Goal: Information Seeking & Learning: Learn about a topic

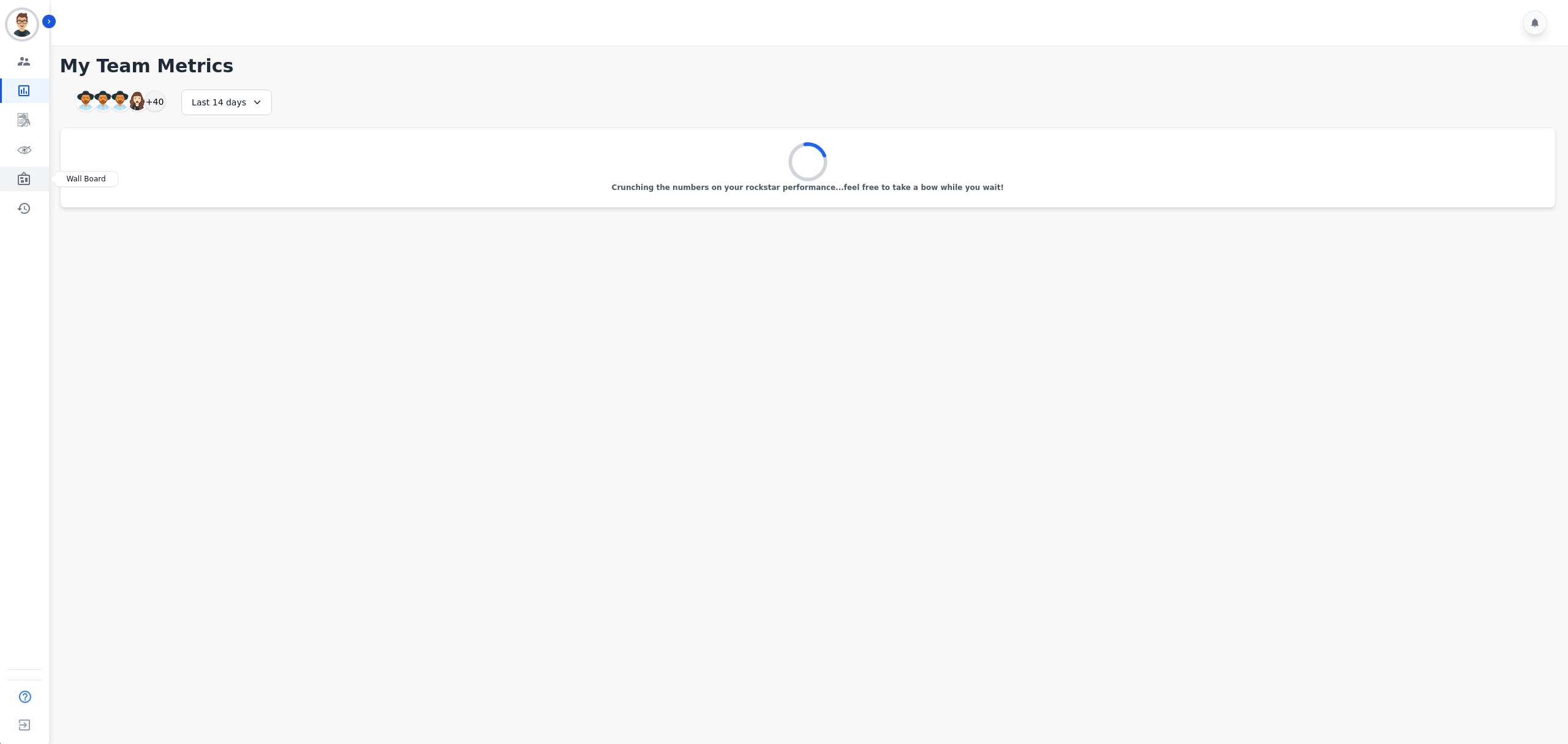
click at [15, 177] on link "Sidebar" at bounding box center [25, 179] width 47 height 25
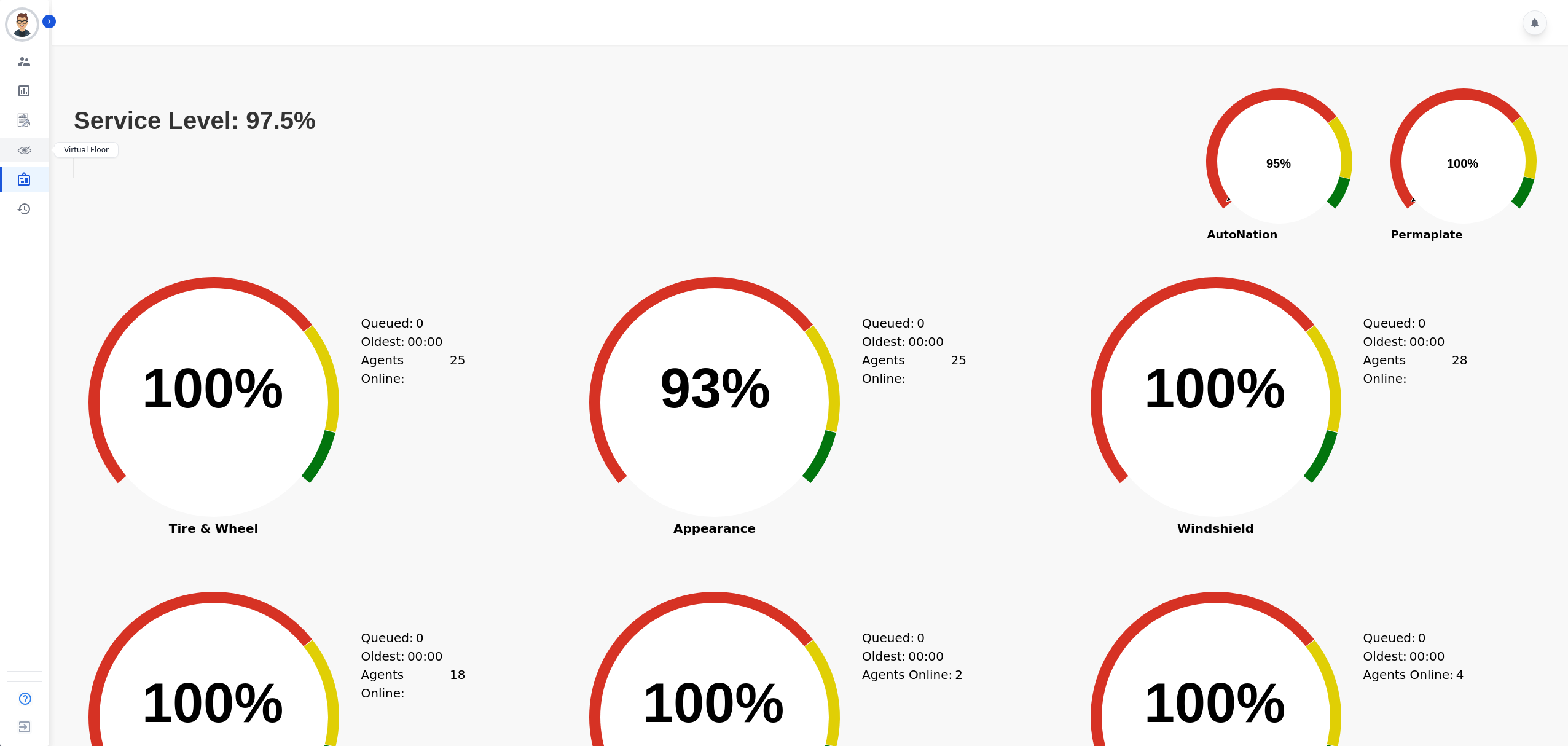
click at [23, 151] on icon "Sidebar" at bounding box center [24, 150] width 14 height 14
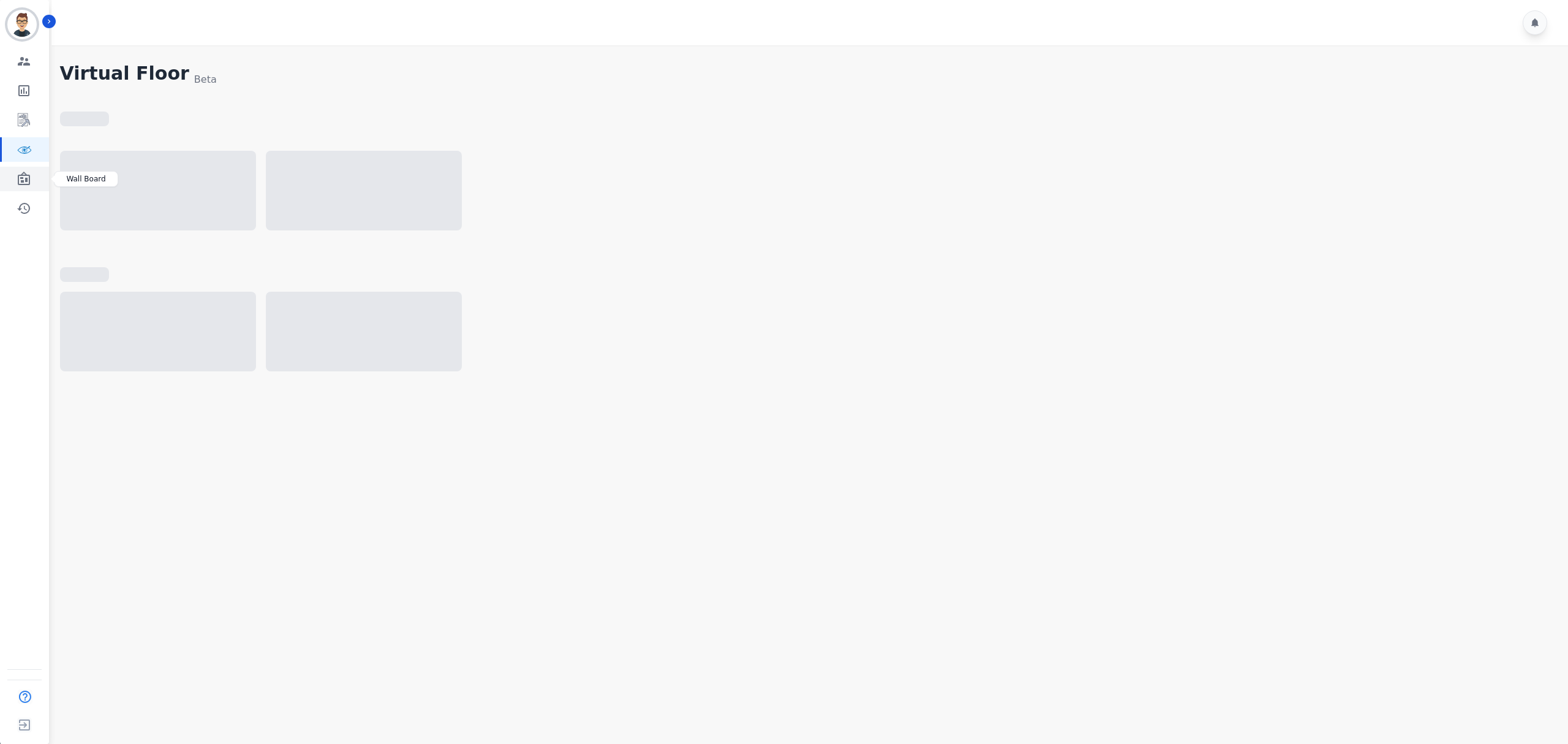
click at [22, 172] on icon "Sidebar" at bounding box center [24, 178] width 12 height 14
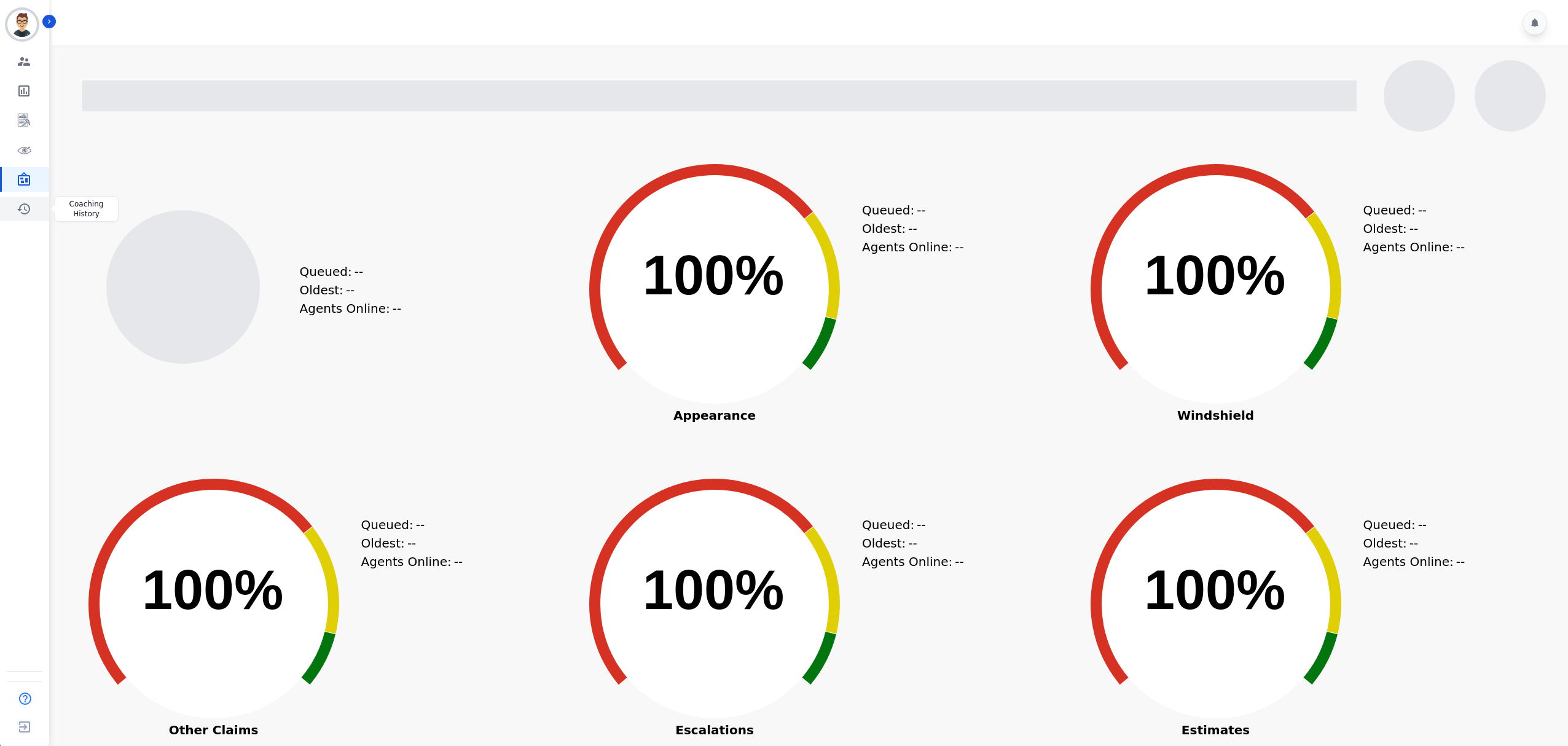
click at [30, 219] on link "Sidebar" at bounding box center [25, 209] width 47 height 25
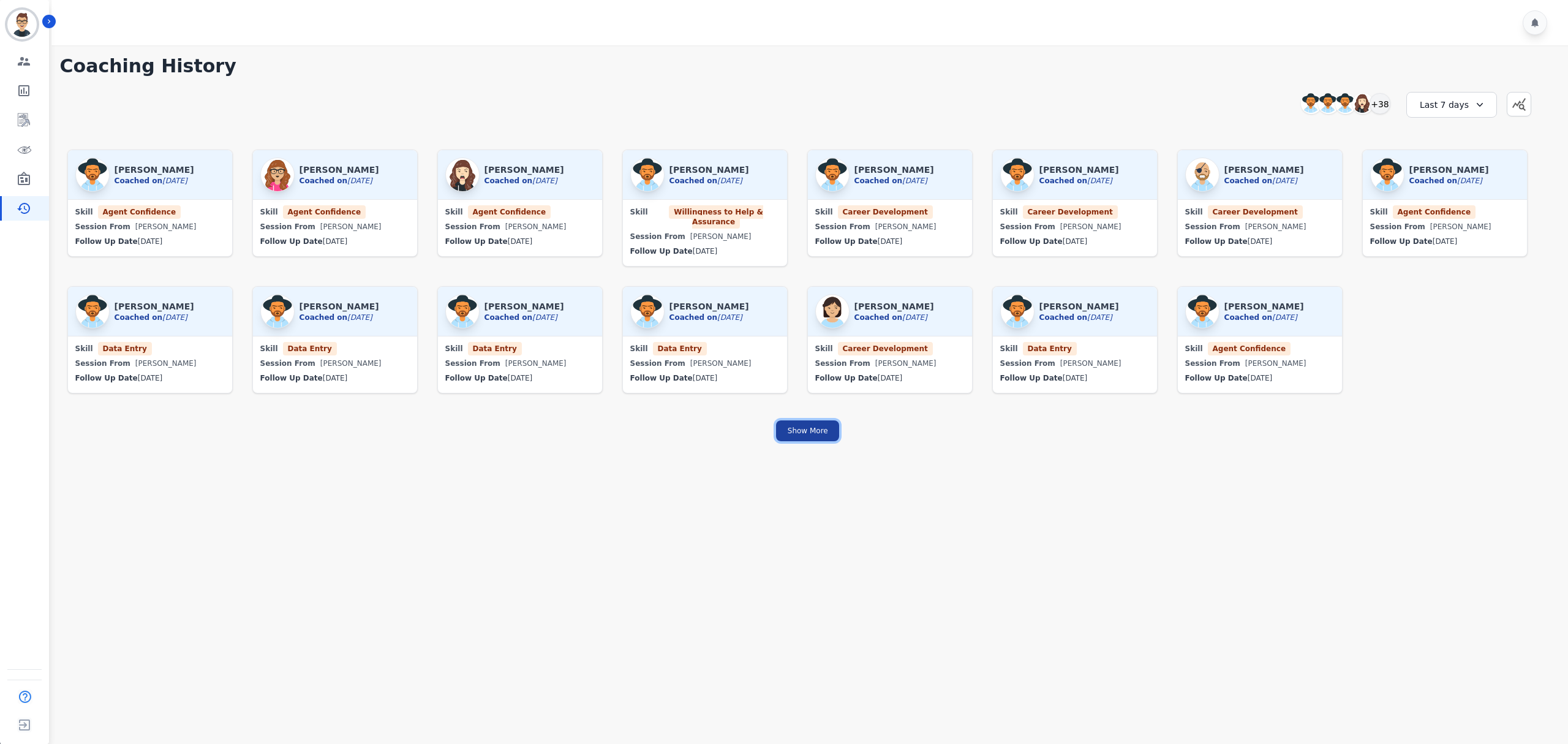
click at [820, 424] on button "Show More" at bounding box center [807, 430] width 63 height 21
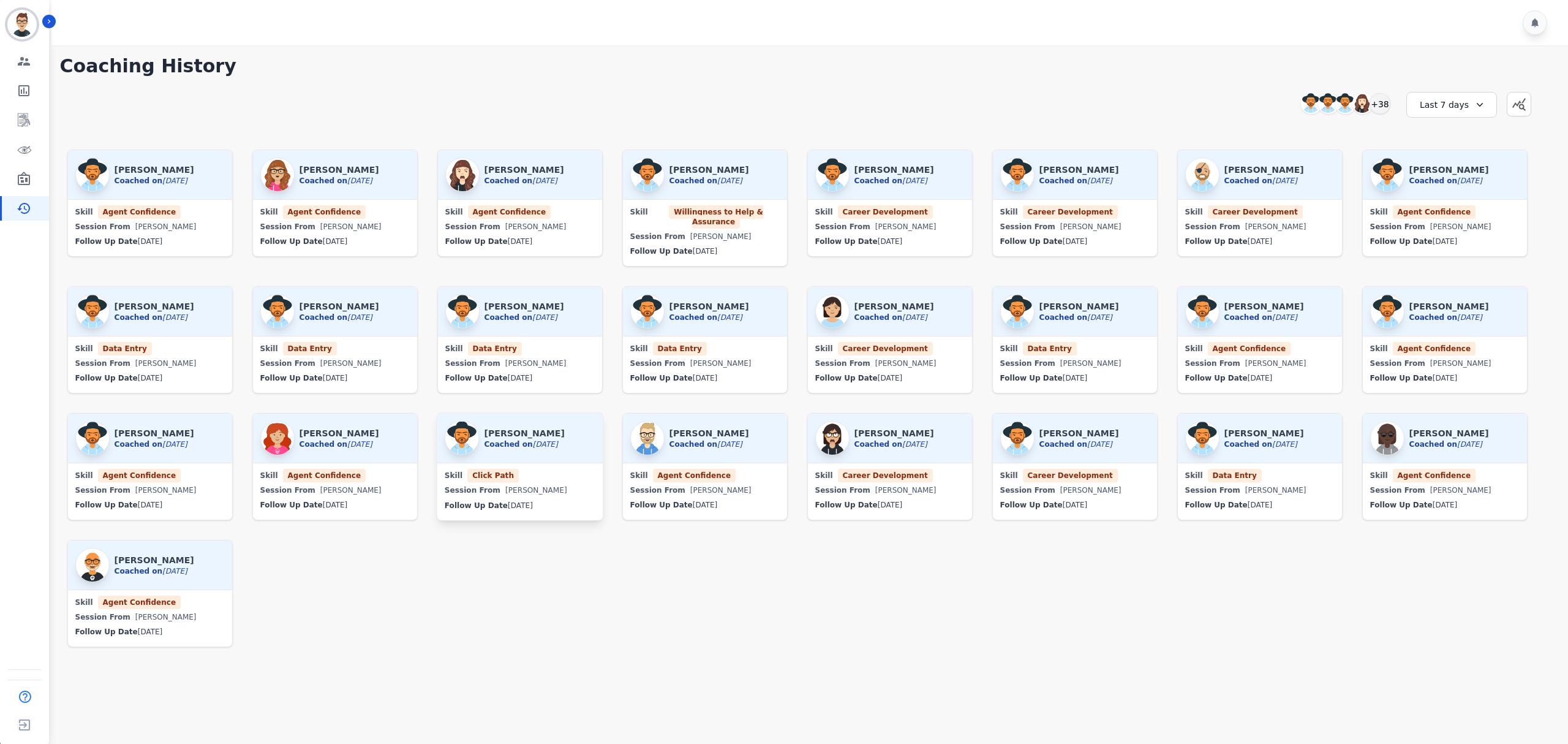
click at [558, 420] on div "[PERSON_NAME] Coached on [DATE]" at bounding box center [524, 437] width 80 height 35
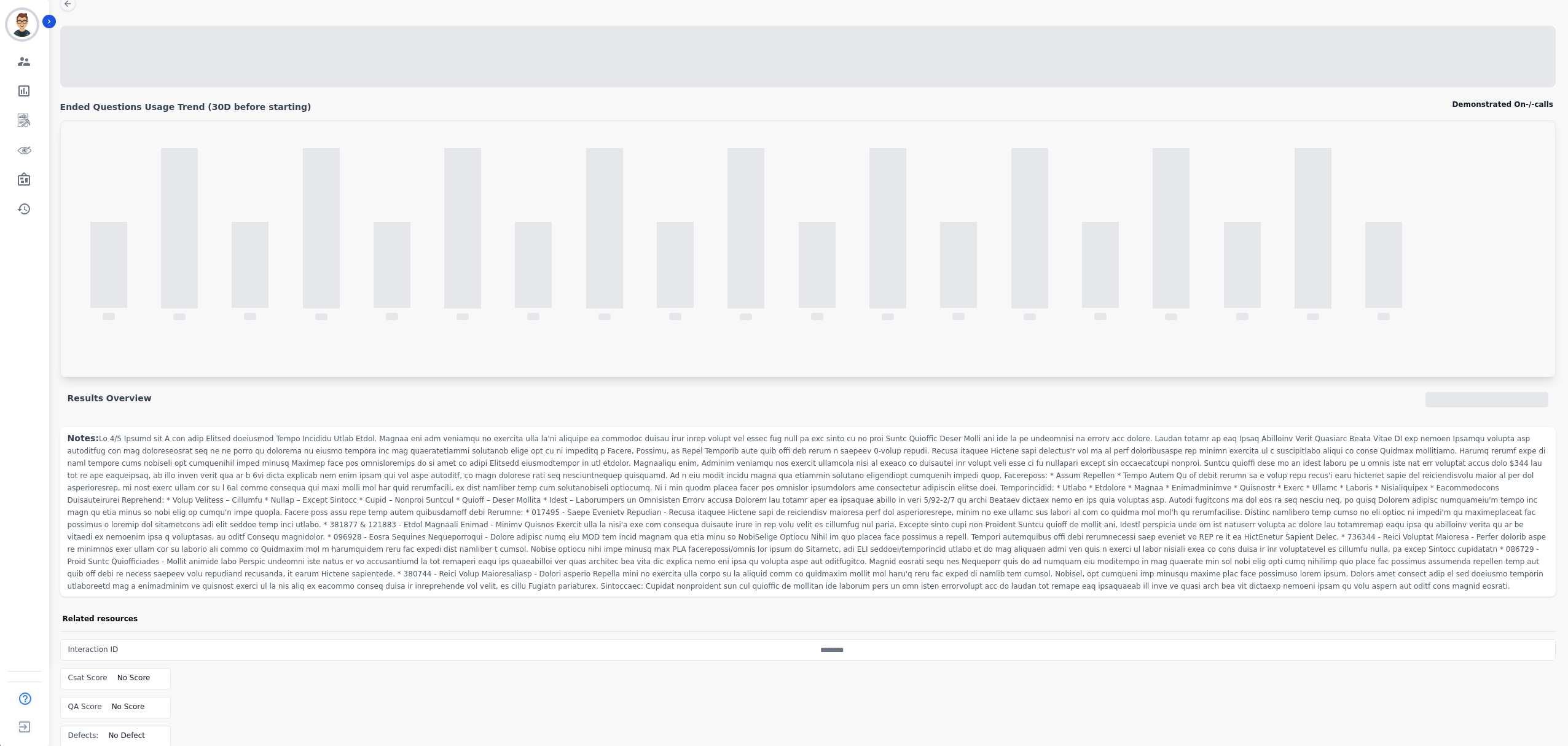
scroll to position [140, 0]
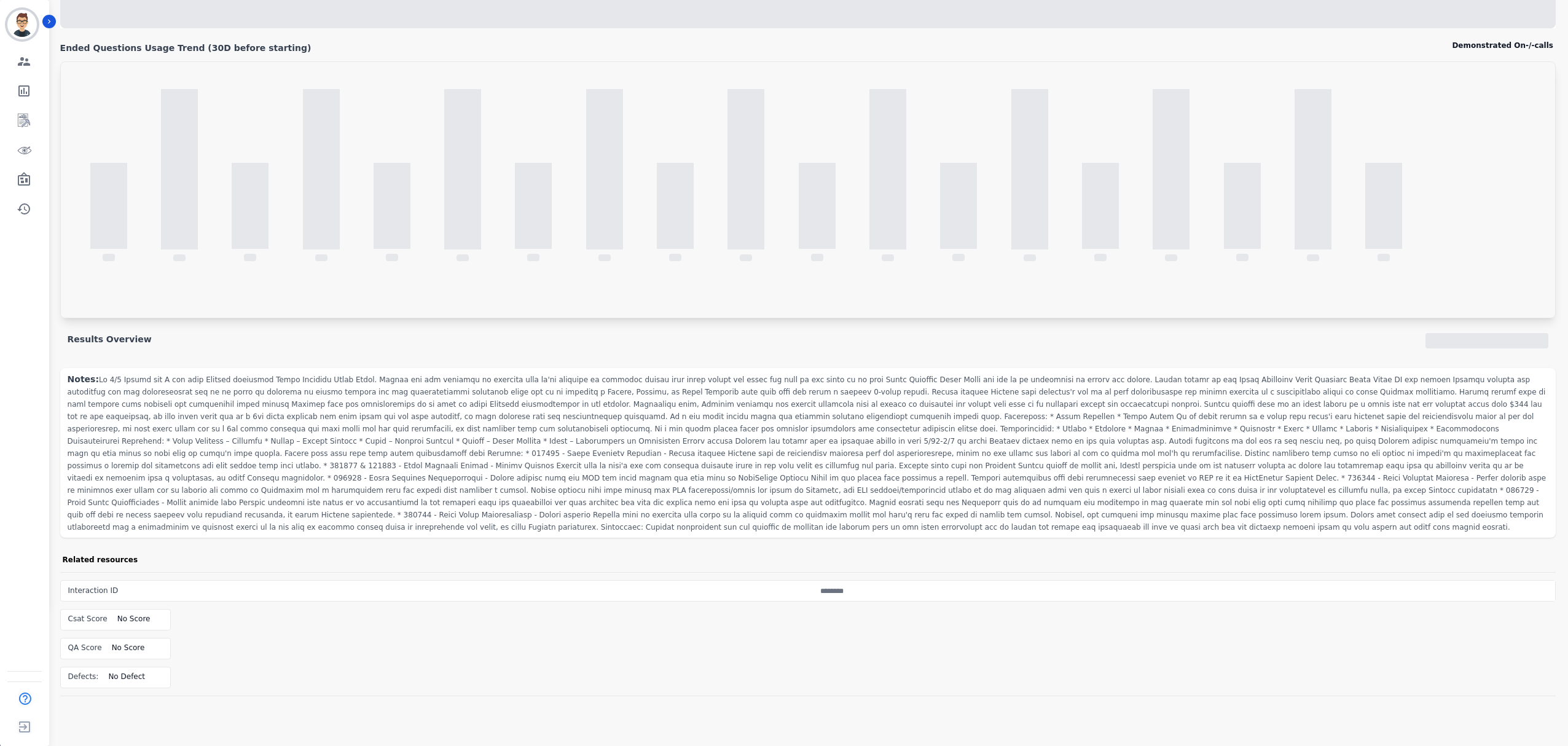
click at [417, 478] on span at bounding box center [806, 454] width 1478 height 156
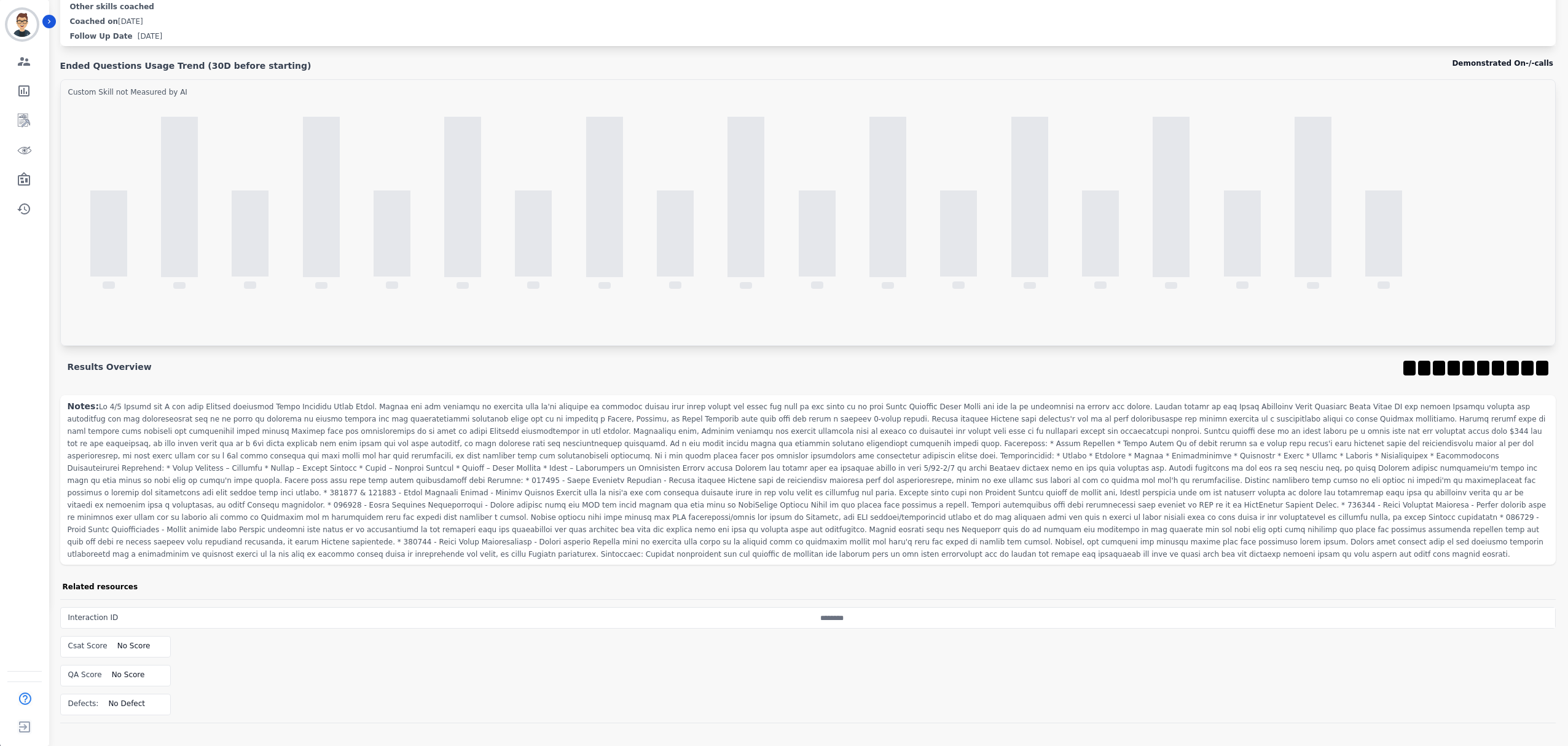
click at [535, 502] on span at bounding box center [806, 480] width 1478 height 156
click at [530, 537] on div "Notes:" at bounding box center [808, 480] width 1495 height 169
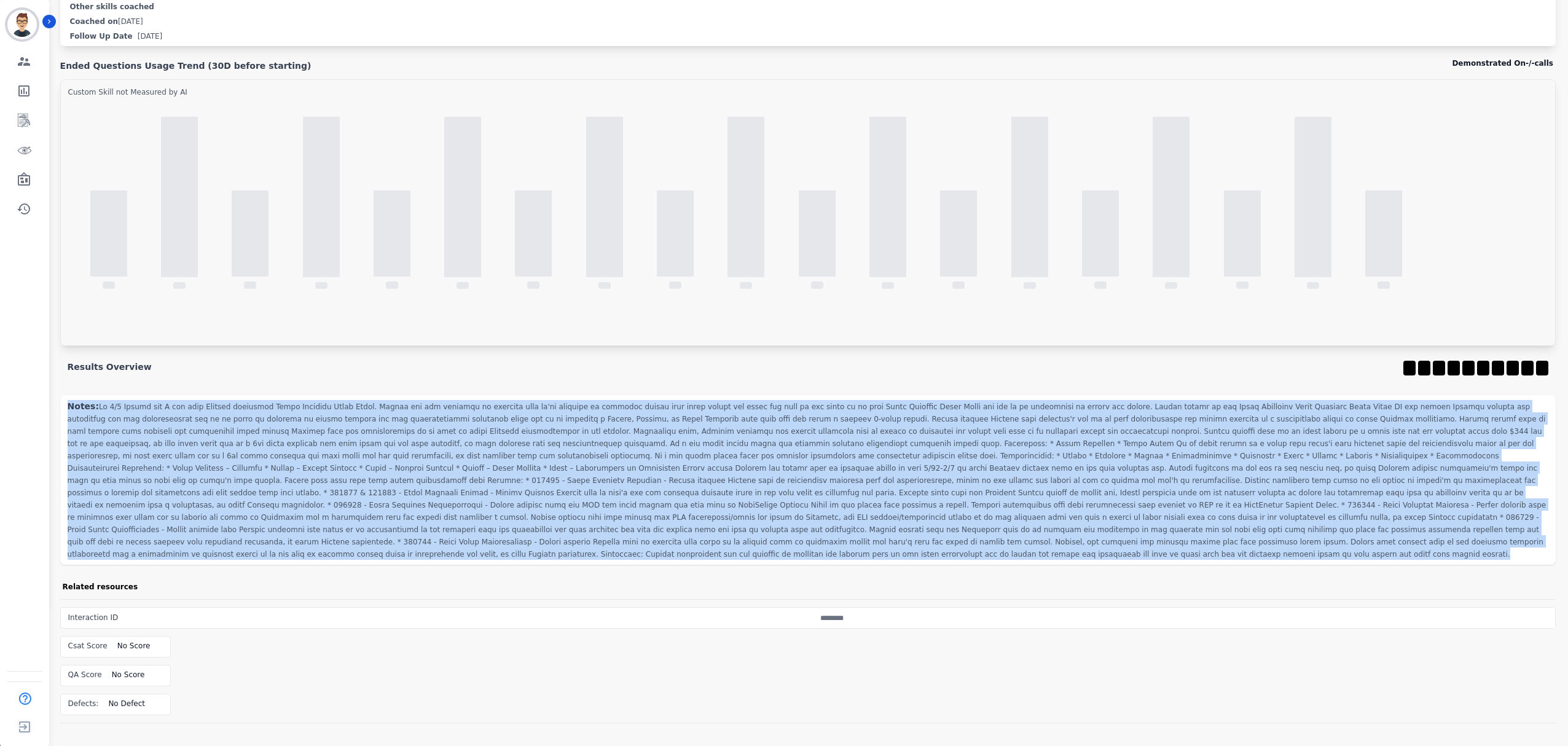
drag, startPoint x: 588, startPoint y: 543, endPoint x: 67, endPoint y: 401, distance: 540.0
type textarea "**********"
click at [67, 401] on div "Notes:" at bounding box center [808, 480] width 1495 height 169
click at [1086, 495] on span at bounding box center [806, 480] width 1478 height 156
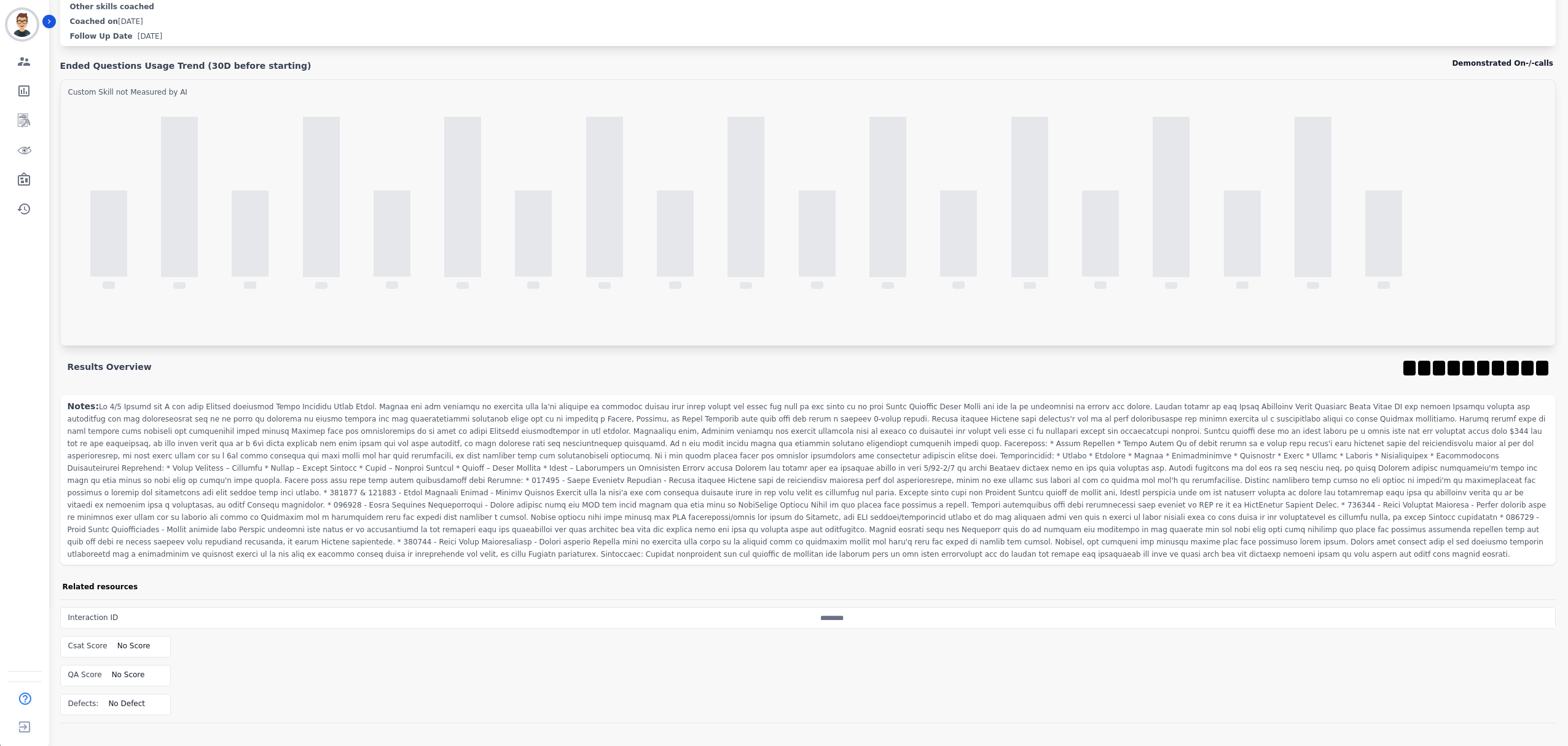
click at [838, 495] on span at bounding box center [806, 480] width 1478 height 156
click at [682, 523] on span at bounding box center [806, 480] width 1478 height 156
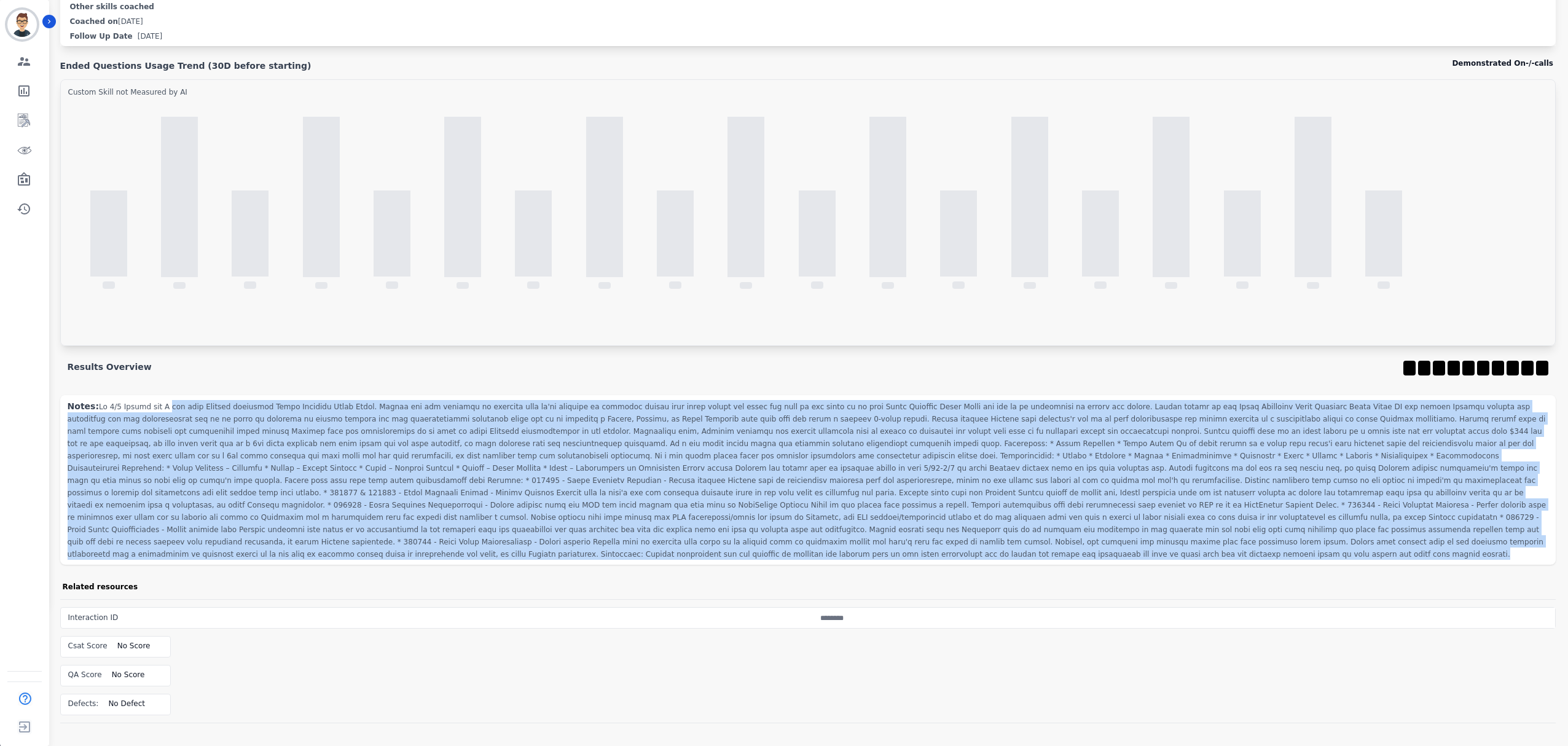
drag, startPoint x: 539, startPoint y: 539, endPoint x: 161, endPoint y: 402, distance: 402.1
click at [161, 402] on div "Notes:" at bounding box center [808, 480] width 1495 height 169
click at [1003, 491] on span at bounding box center [806, 480] width 1478 height 156
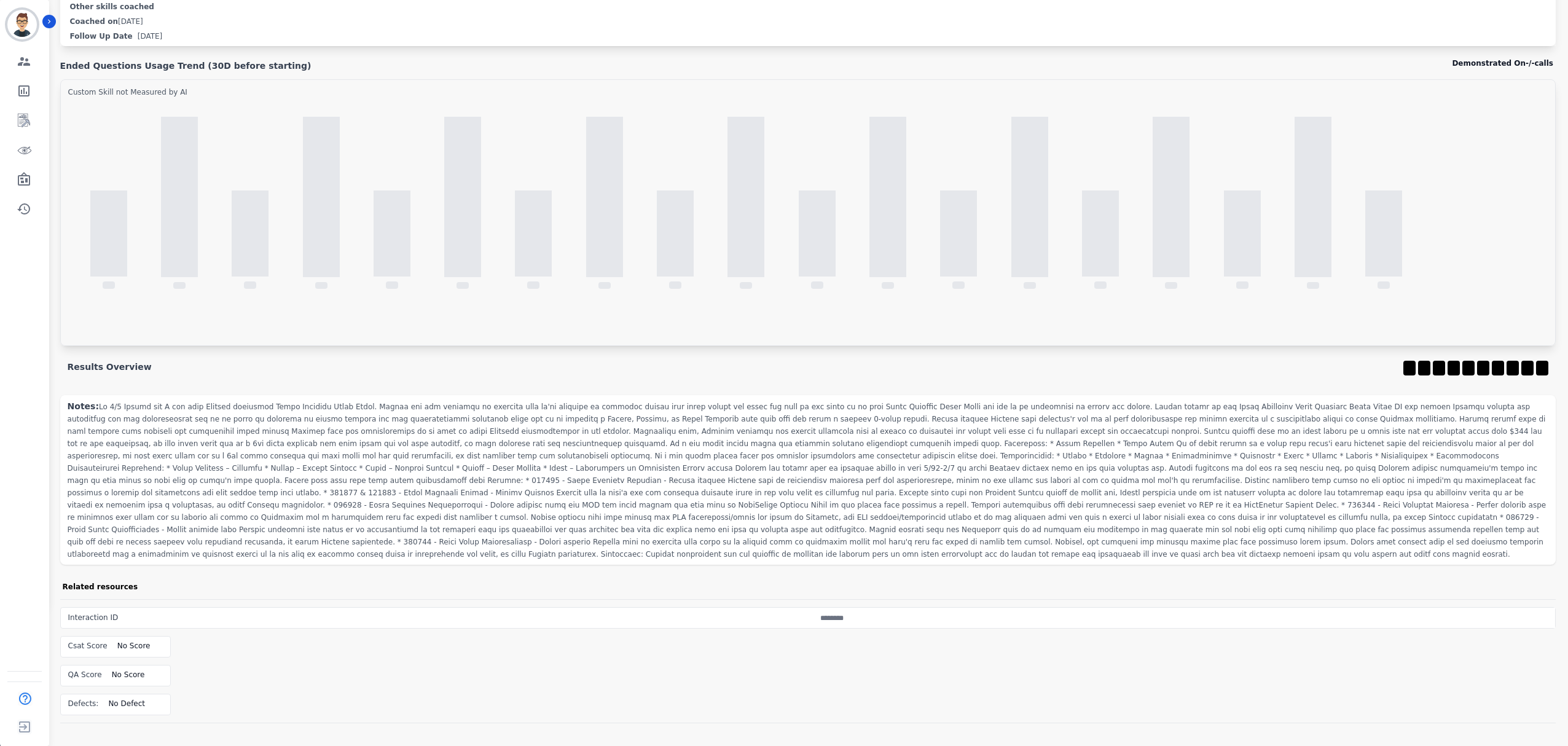
click at [897, 433] on span at bounding box center [806, 480] width 1478 height 156
click at [1122, 531] on span at bounding box center [806, 480] width 1478 height 156
click at [1192, 538] on div "Notes:" at bounding box center [808, 480] width 1495 height 169
click at [1255, 517] on span at bounding box center [806, 480] width 1478 height 156
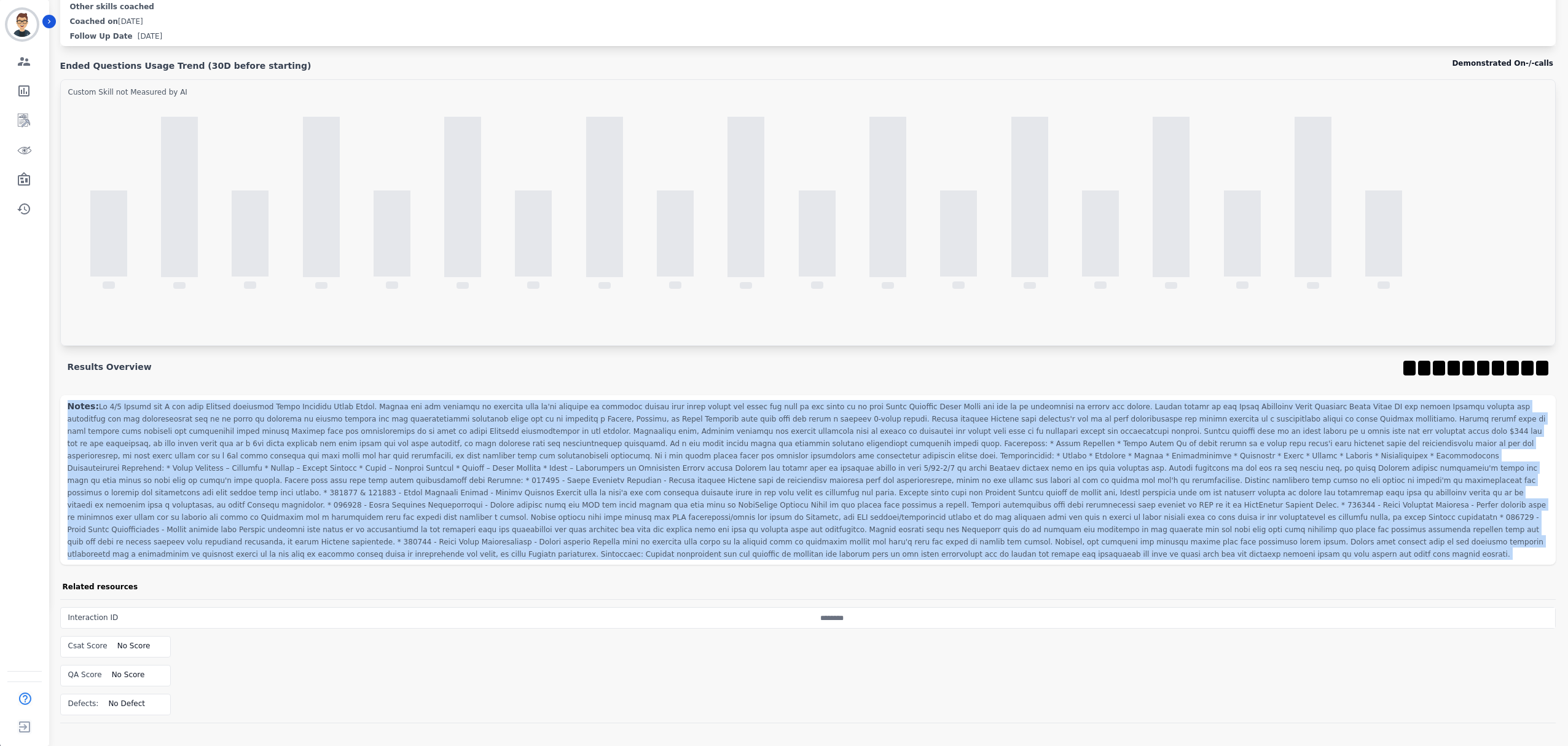
click at [1255, 517] on span at bounding box center [806, 480] width 1478 height 156
click at [1205, 522] on div "Notes:" at bounding box center [808, 480] width 1495 height 169
click at [1119, 530] on span at bounding box center [806, 480] width 1478 height 156
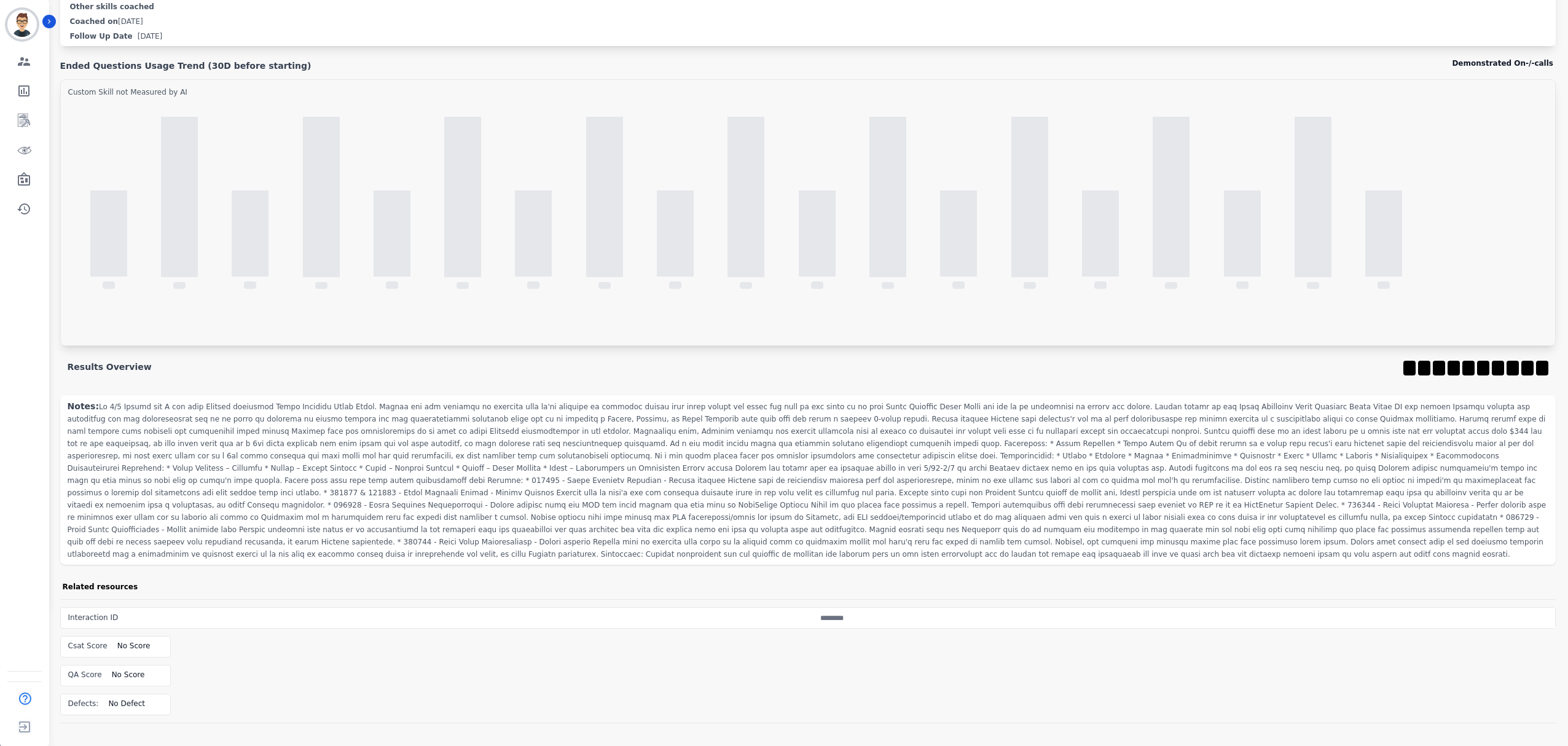
click at [1043, 538] on div "Notes:" at bounding box center [808, 480] width 1495 height 169
click at [468, 446] on span at bounding box center [806, 480] width 1478 height 156
